Goal: Find specific page/section: Find specific page/section

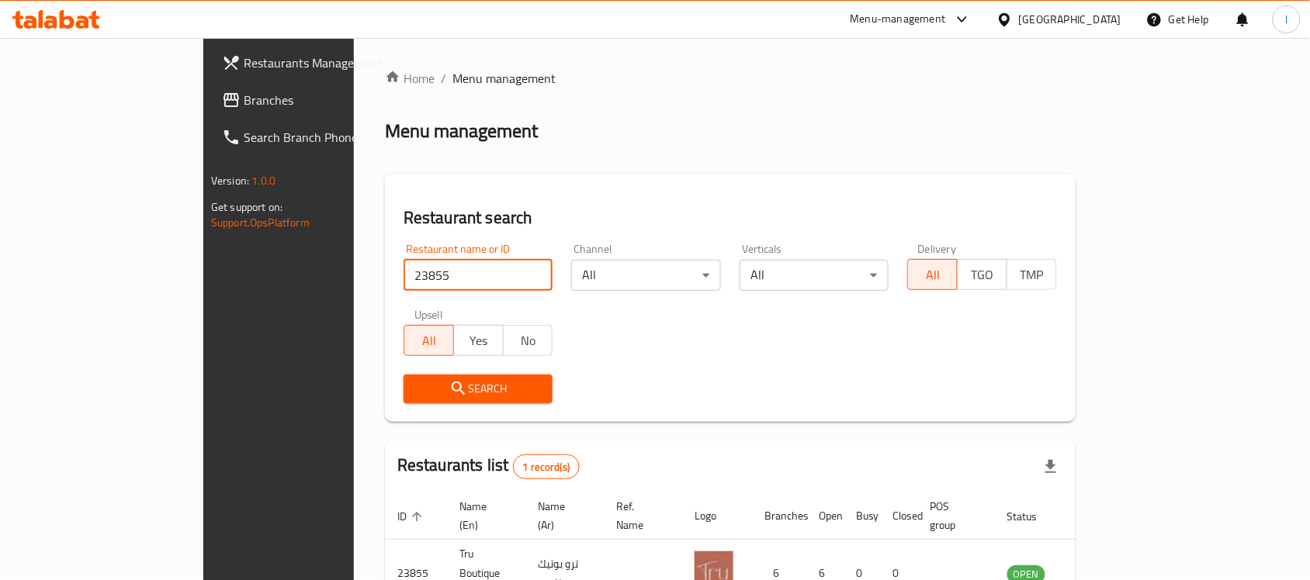
click at [403, 273] on input "23855" at bounding box center [477, 275] width 149 height 31
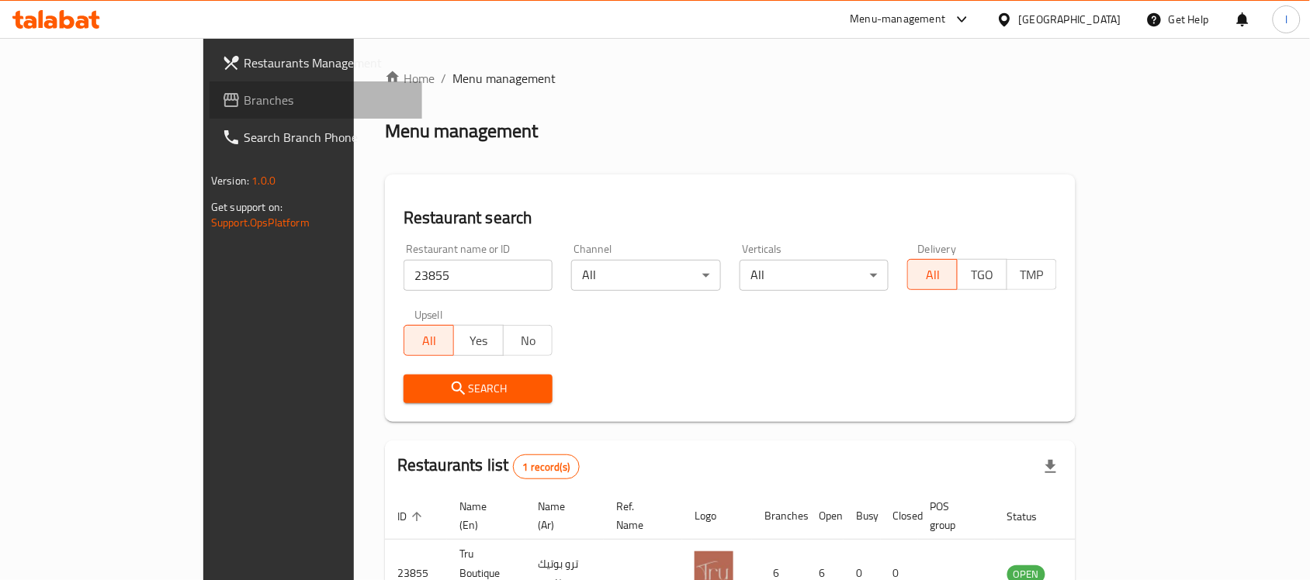
click at [244, 91] on span "Branches" at bounding box center [327, 100] width 166 height 19
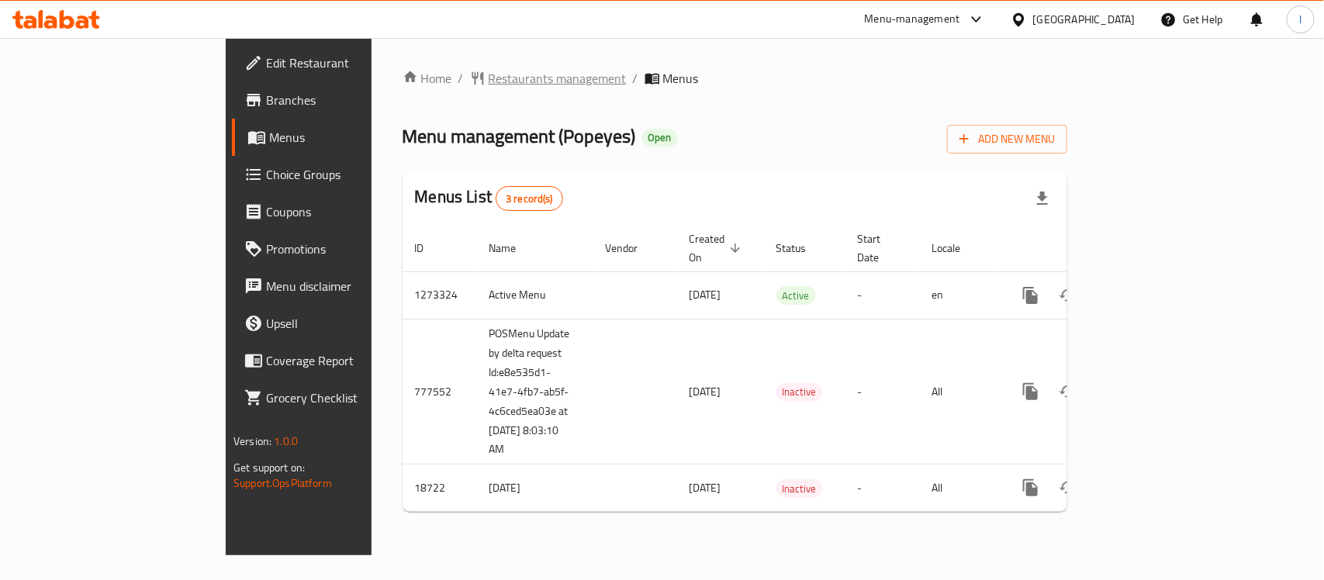
click at [489, 86] on span "Restaurants management" at bounding box center [558, 78] width 138 height 19
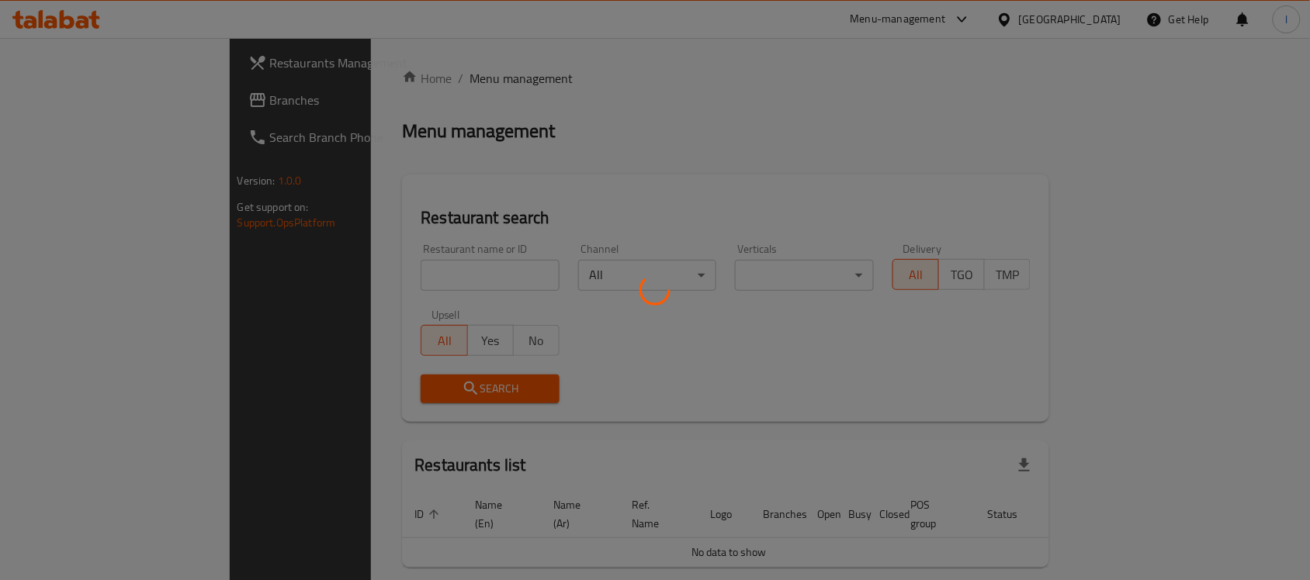
click at [346, 278] on div at bounding box center [655, 290] width 1310 height 580
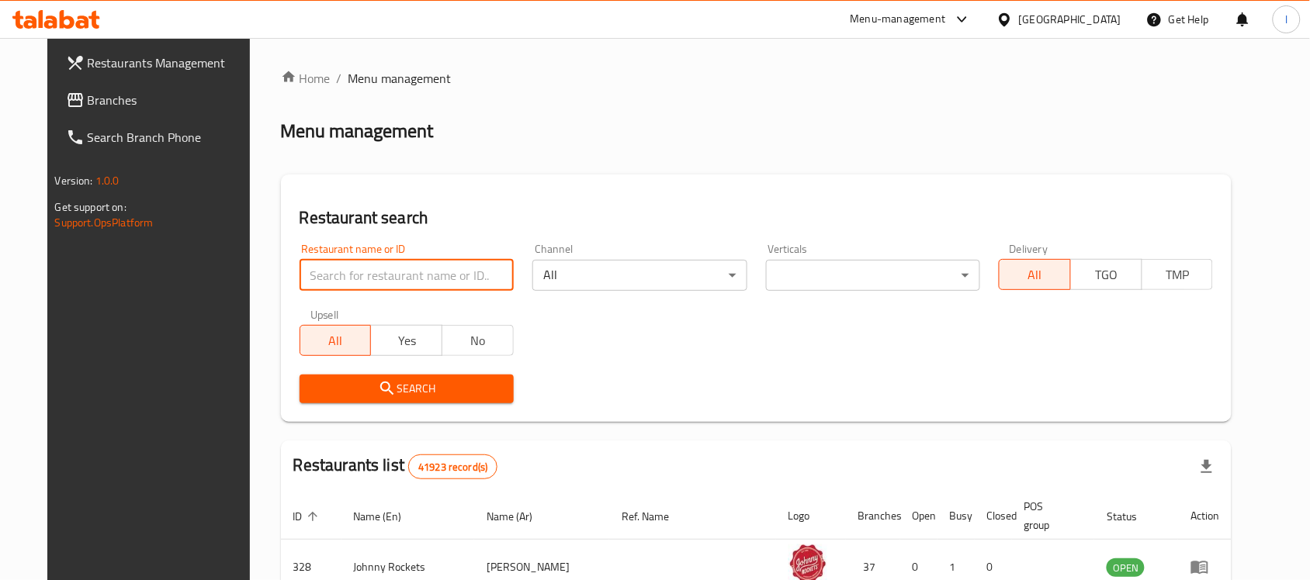
click at [346, 278] on input "search" at bounding box center [407, 275] width 214 height 31
paste input "9876"
type input "9876"
click button "Search" at bounding box center [407, 389] width 214 height 29
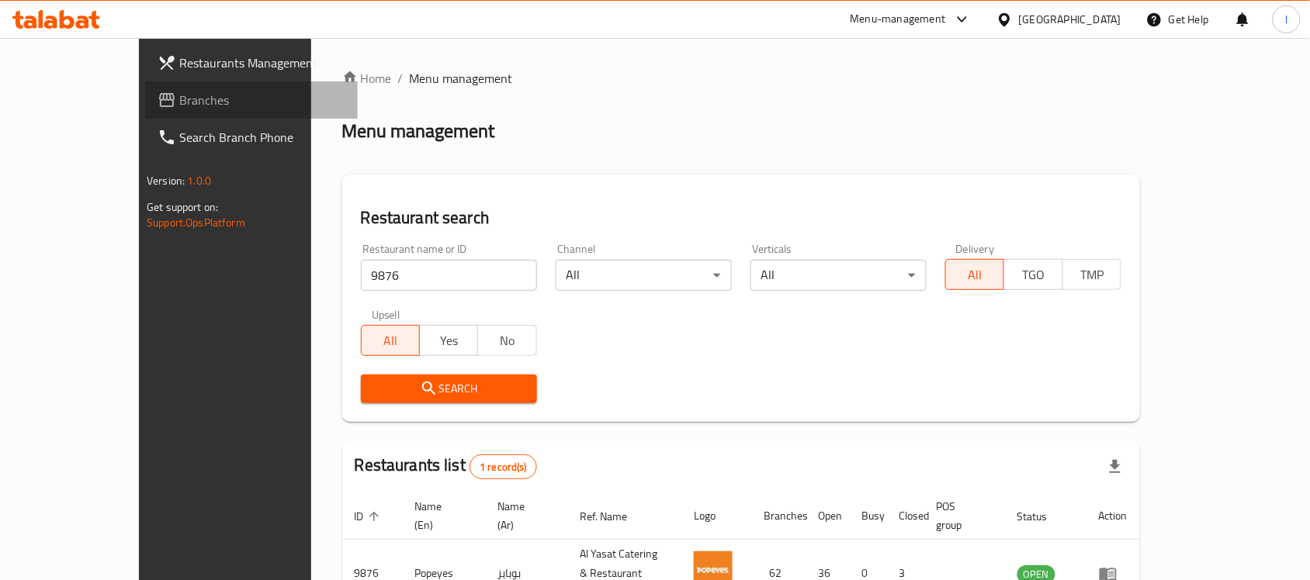
click at [179, 98] on span "Branches" at bounding box center [262, 100] width 166 height 19
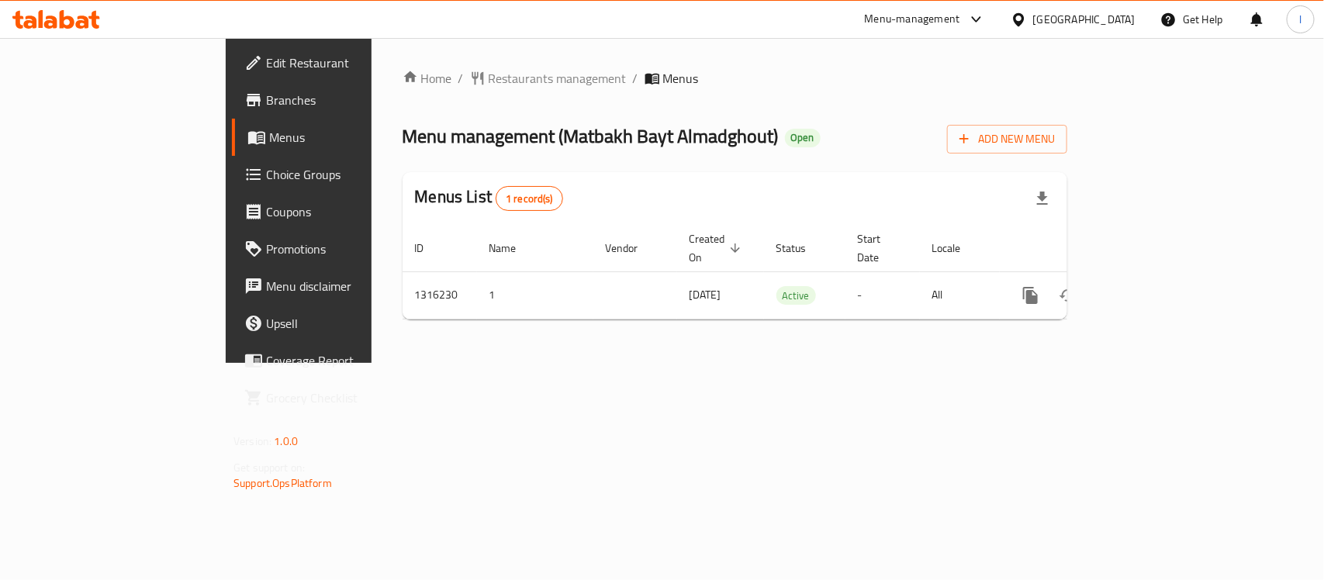
click at [489, 74] on span "Restaurants management" at bounding box center [558, 78] width 138 height 19
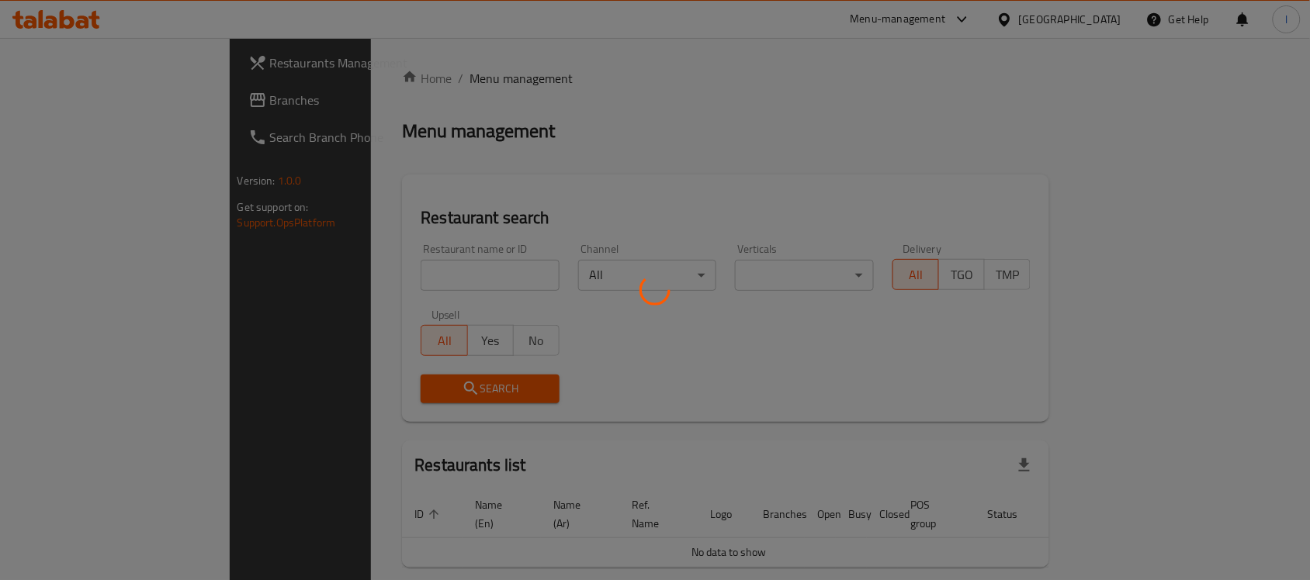
click at [355, 276] on div at bounding box center [655, 290] width 1310 height 580
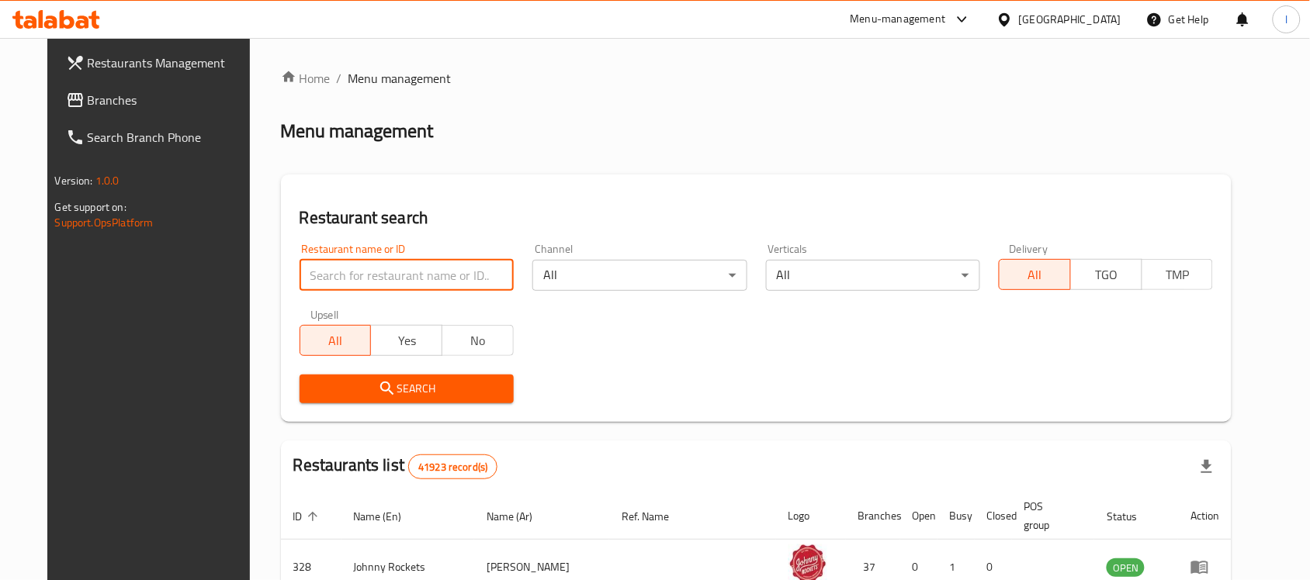
click at [355, 276] on input "search" at bounding box center [407, 275] width 214 height 31
paste input "707223"
type input "707223"
click button "Search" at bounding box center [407, 389] width 214 height 29
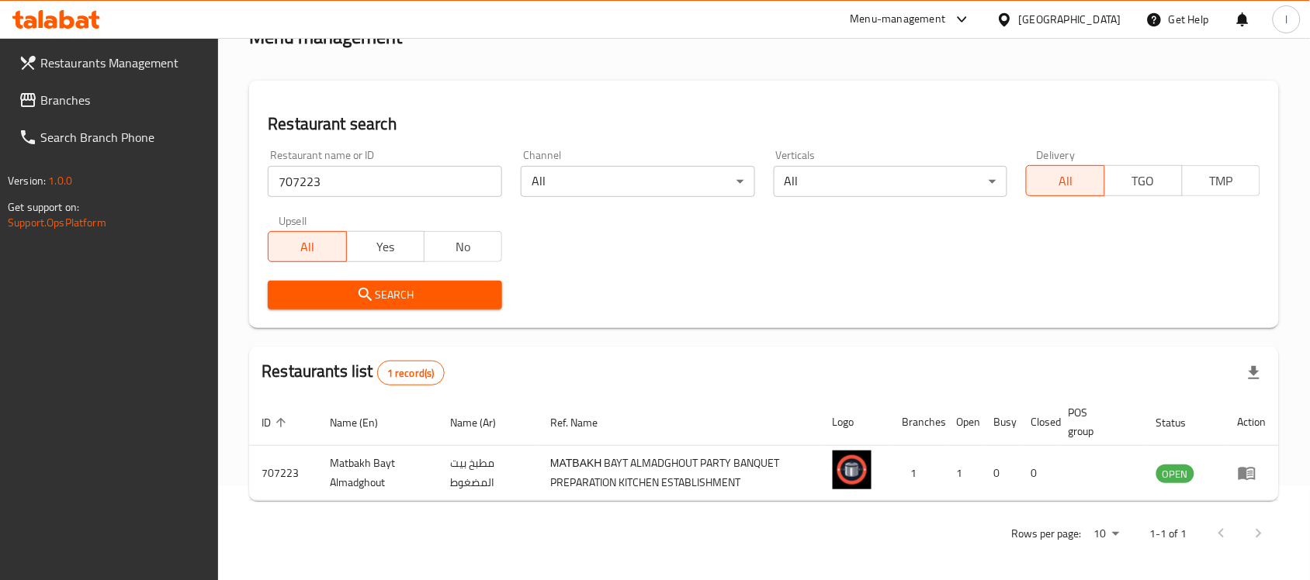
scroll to position [99, 0]
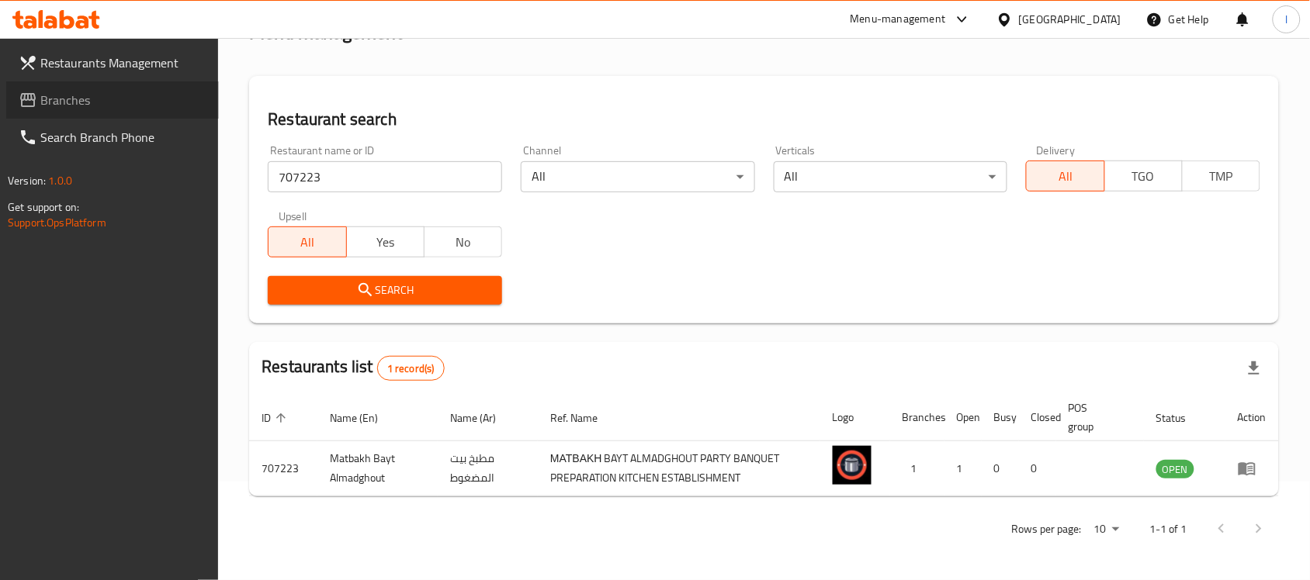
click at [109, 103] on span "Branches" at bounding box center [123, 100] width 166 height 19
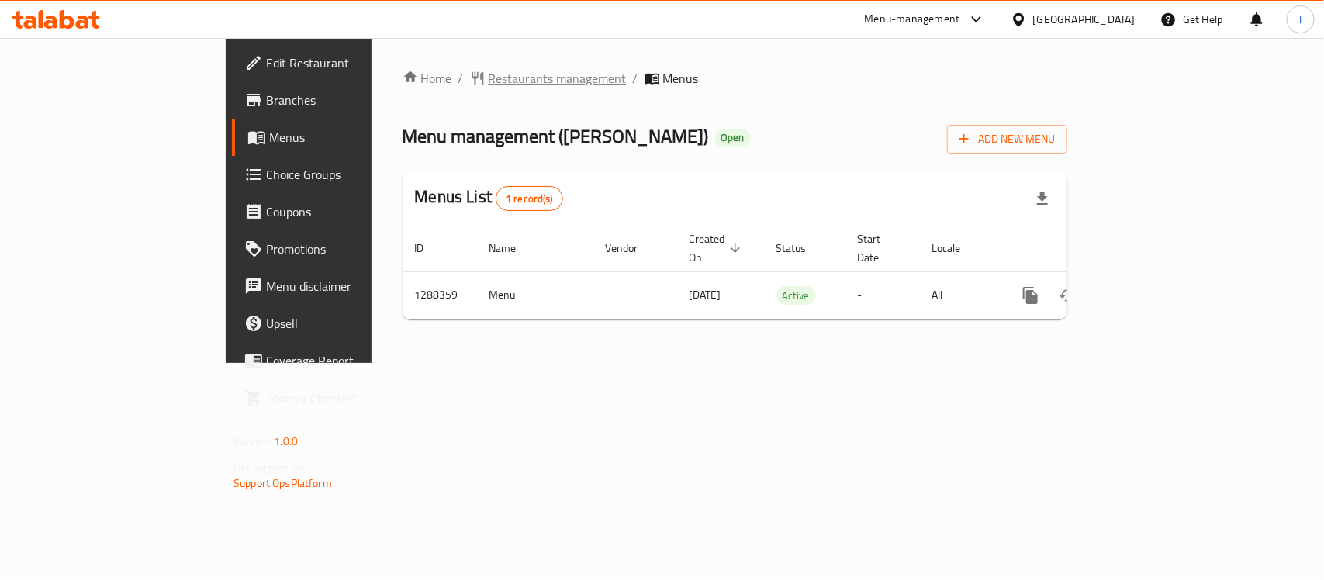
click at [489, 85] on span "Restaurants management" at bounding box center [558, 78] width 138 height 19
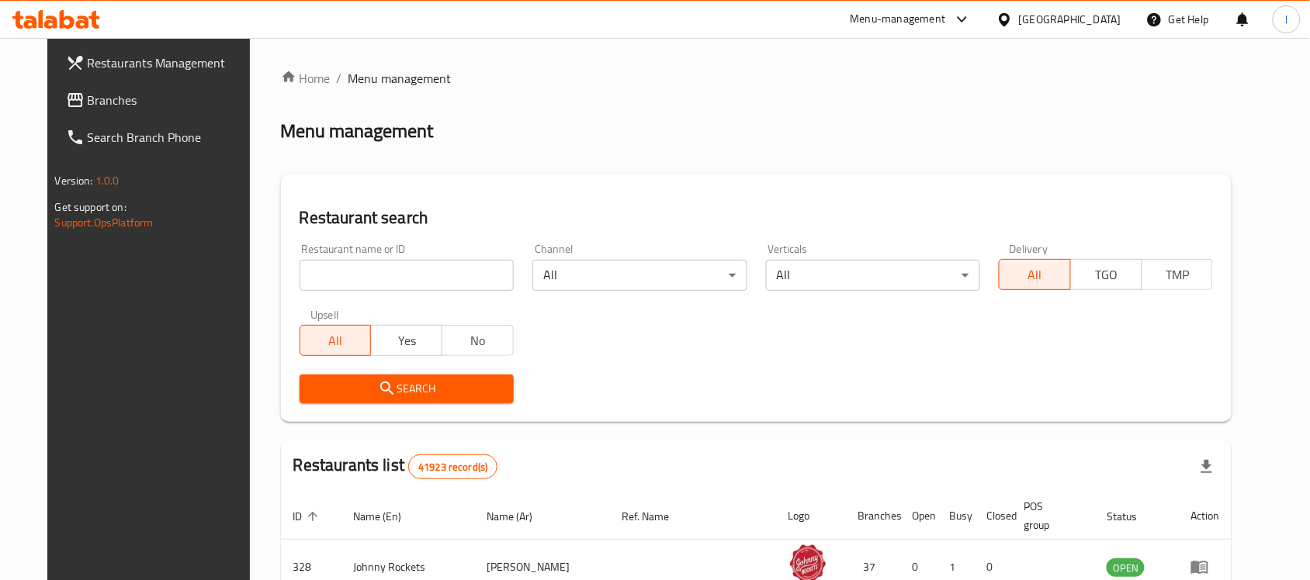
click at [88, 99] on span "Branches" at bounding box center [171, 100] width 166 height 19
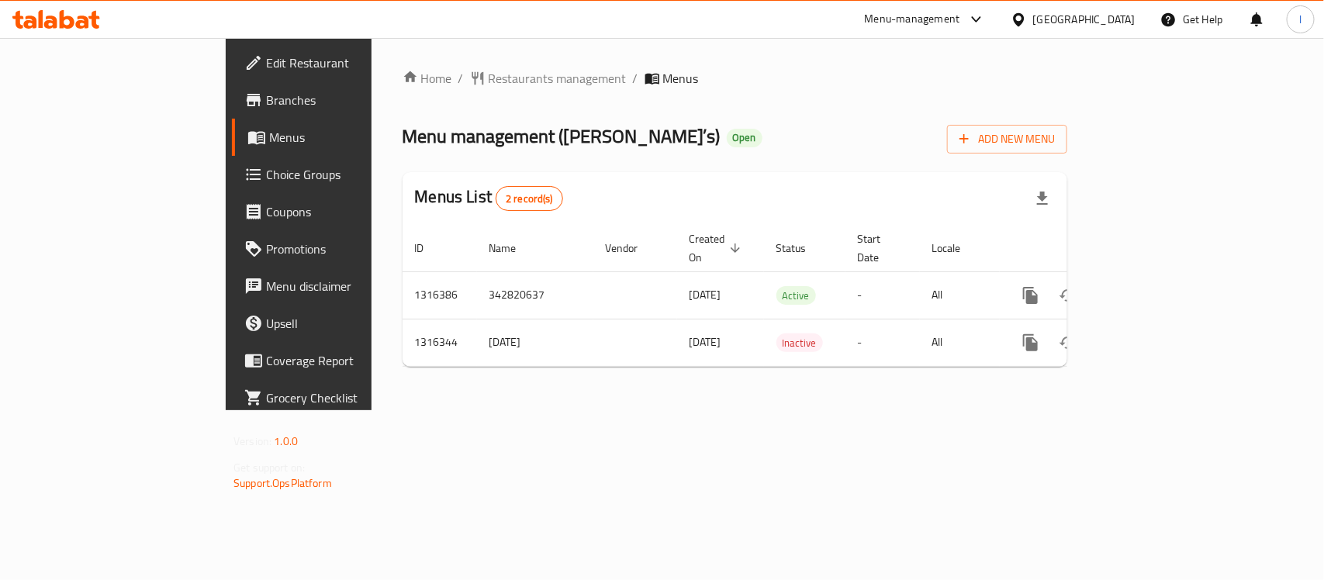
click at [489, 69] on span "Restaurants management" at bounding box center [558, 78] width 138 height 19
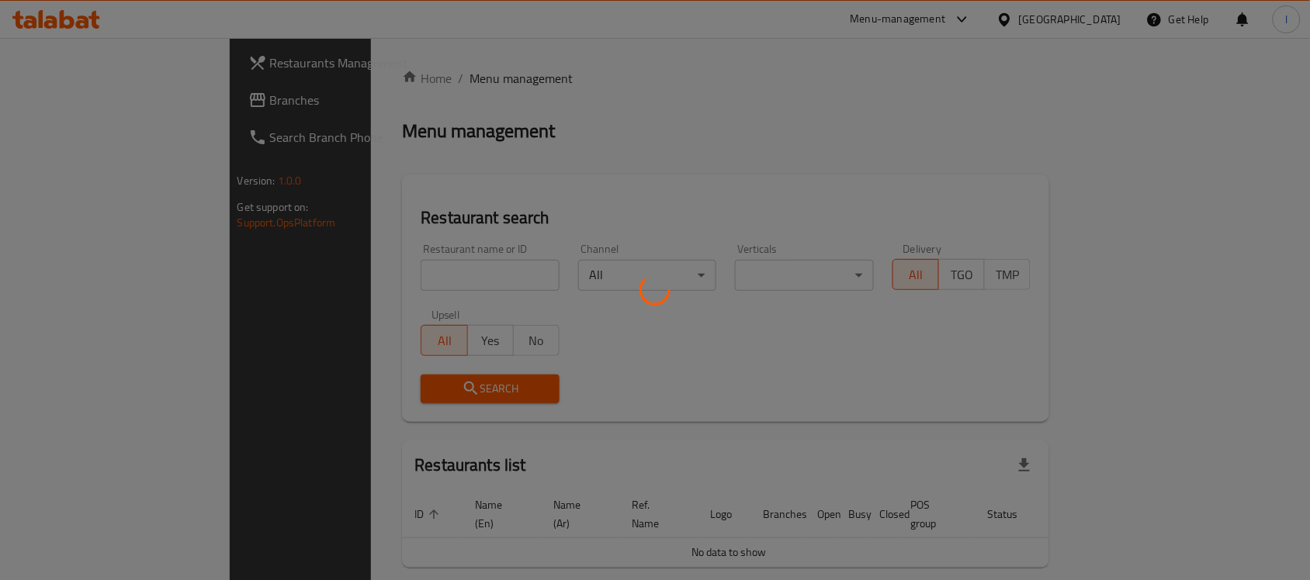
click at [305, 272] on div at bounding box center [655, 290] width 1310 height 580
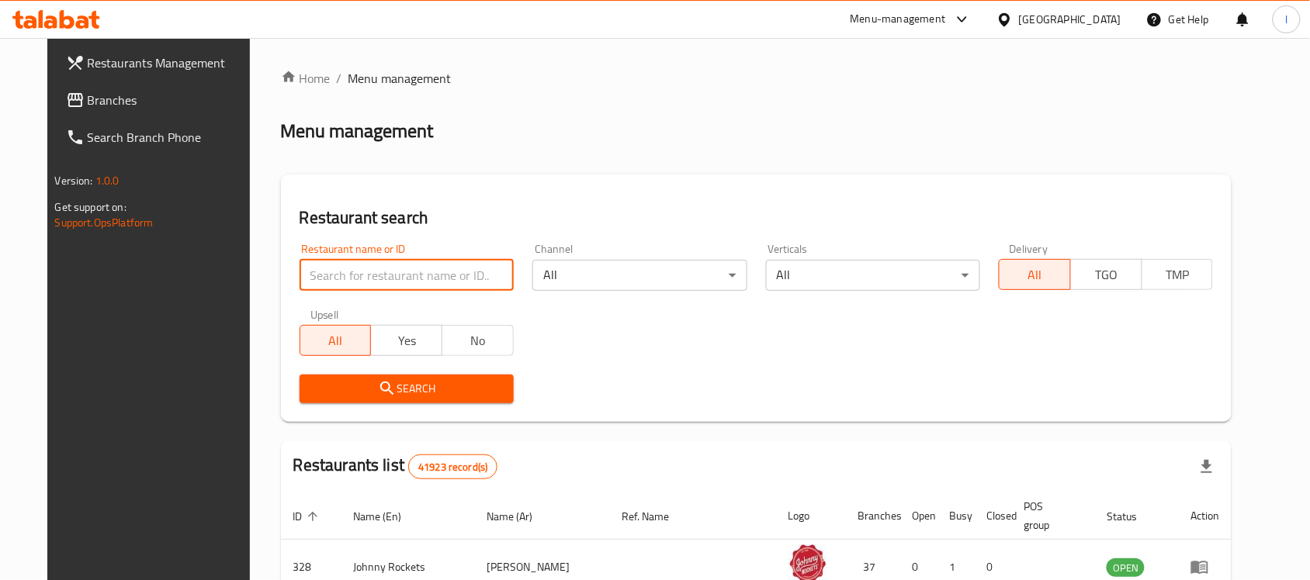
click at [304, 270] on input "search" at bounding box center [407, 275] width 214 height 31
paste input "707618"
type input "707618"
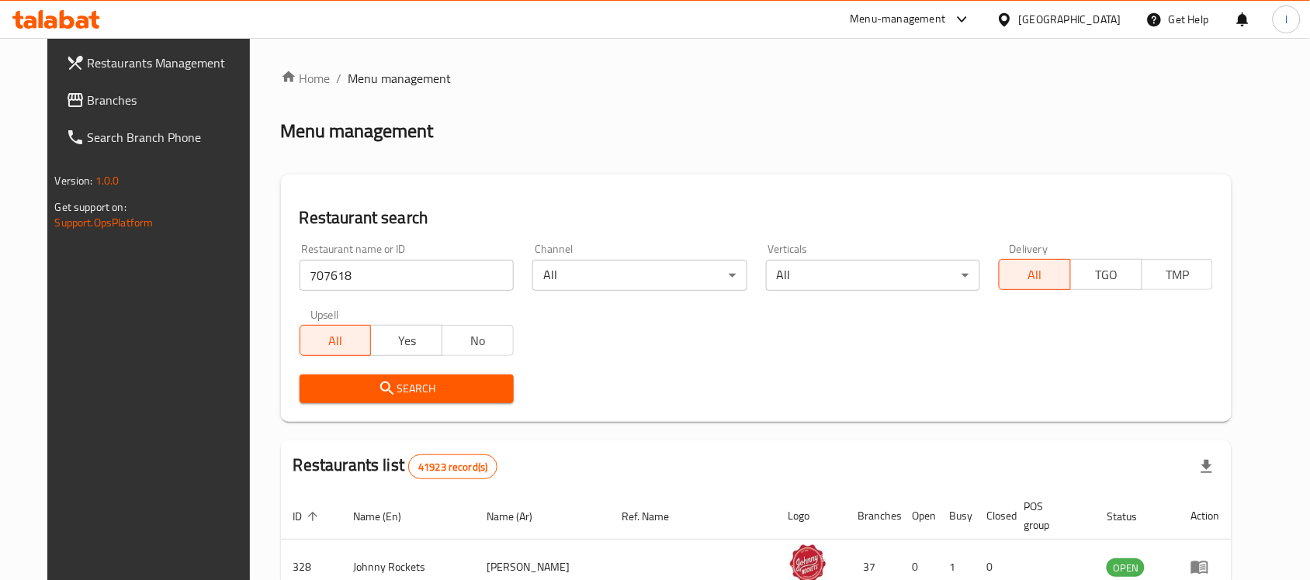
click at [407, 393] on span "Search" at bounding box center [406, 388] width 189 height 19
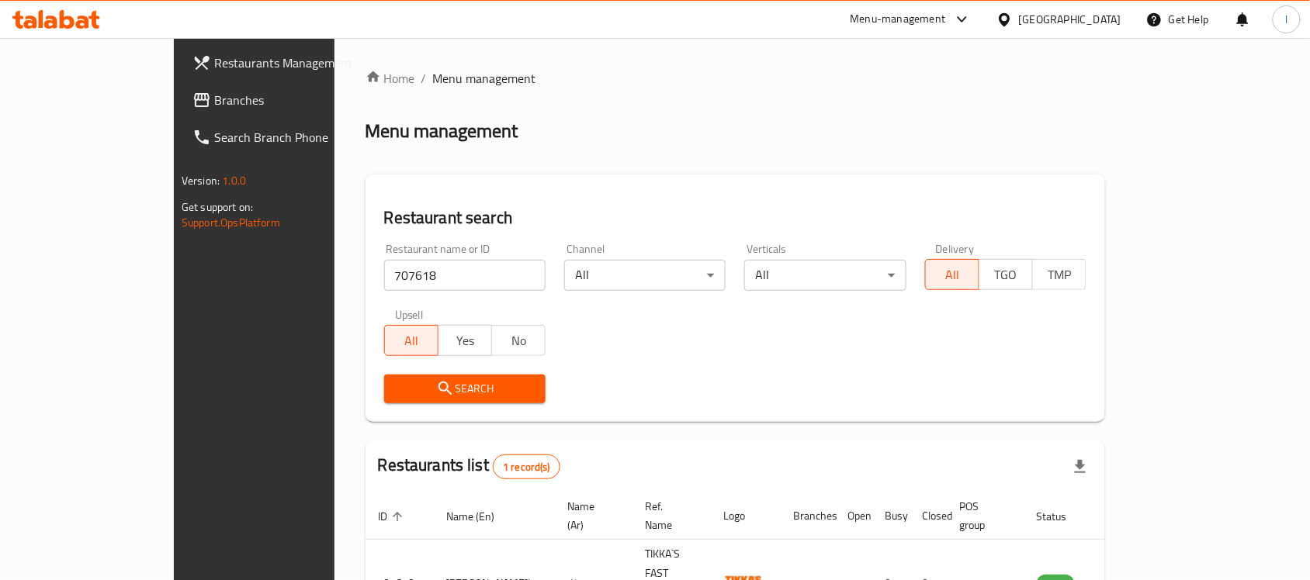
click at [214, 106] on span "Branches" at bounding box center [297, 100] width 166 height 19
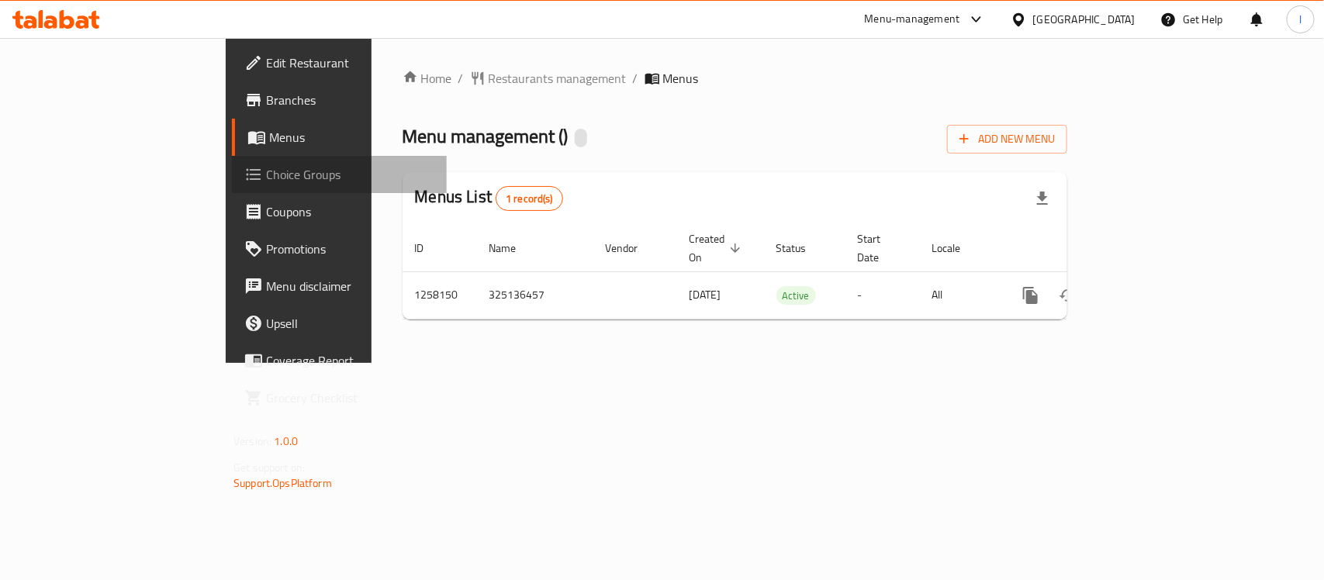
click at [266, 171] on span "Choice Groups" at bounding box center [350, 174] width 168 height 19
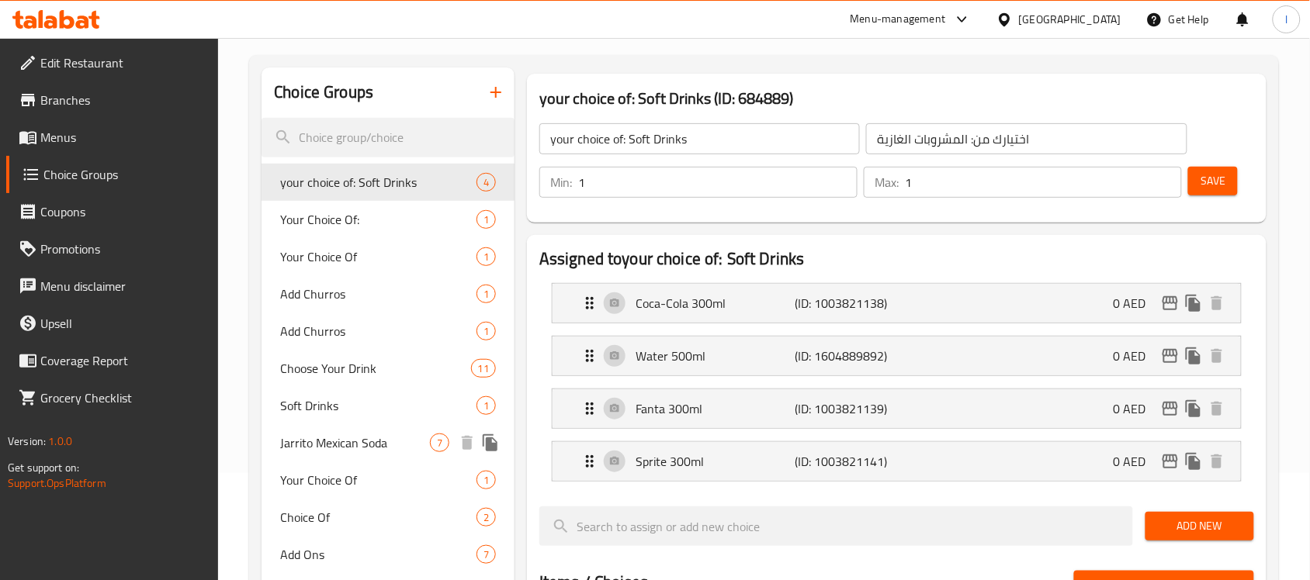
scroll to position [97, 0]
